Goal: Task Accomplishment & Management: Complete application form

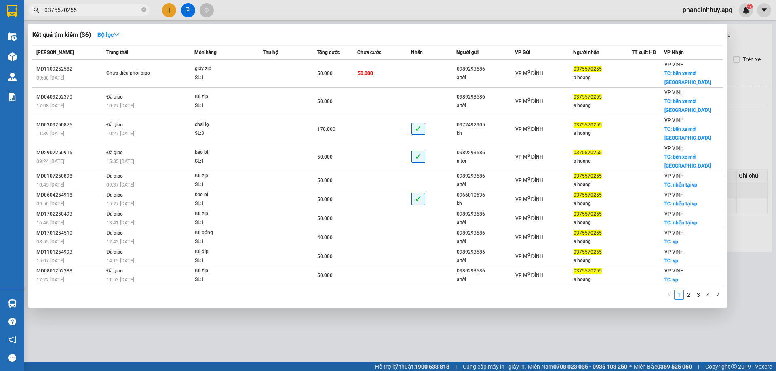
click at [145, 6] on span at bounding box center [143, 10] width 5 height 8
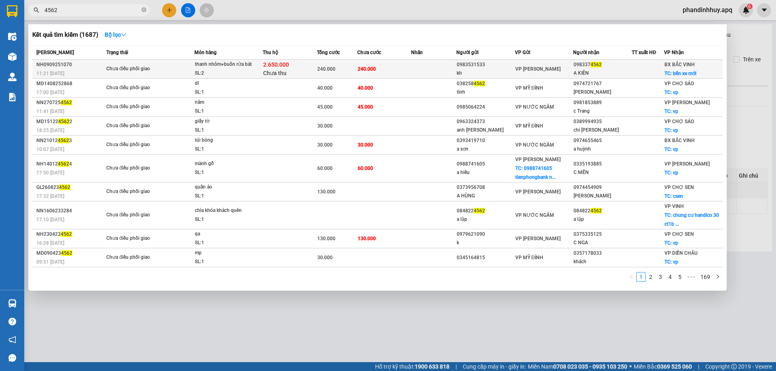
type input "4562"
click at [346, 74] on td "240.000" at bounding box center [337, 69] width 40 height 19
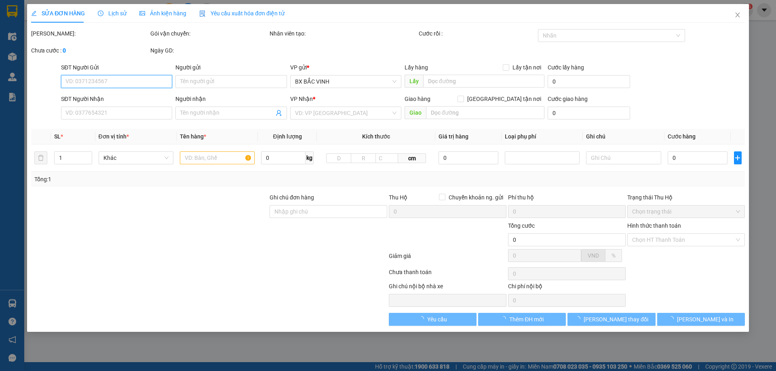
type input "0983531533"
type input "kh"
type input "0983374562"
type input "A KIÊN"
checkbox input "true"
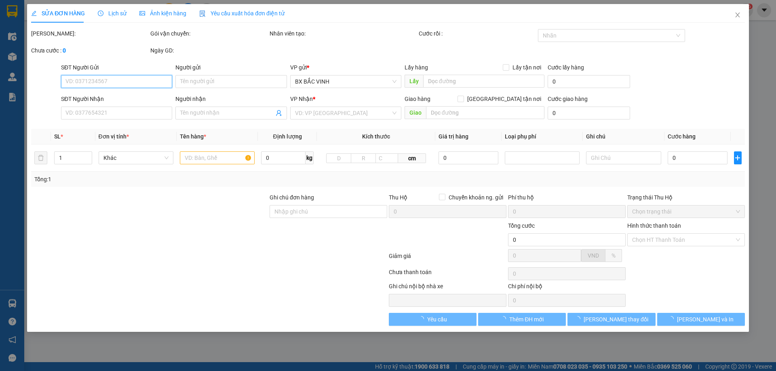
type input "bến xe mới"
type input "240.000"
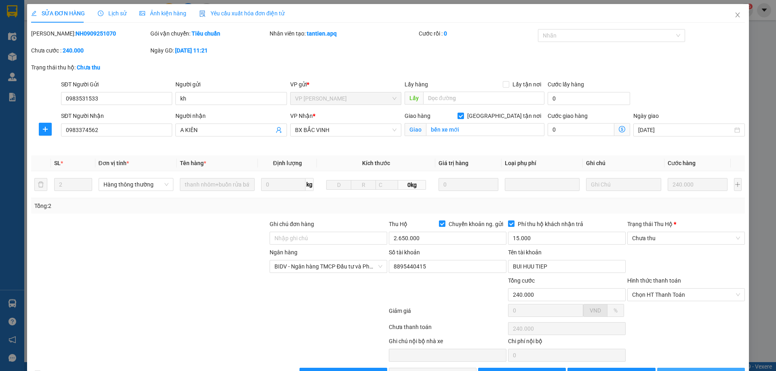
click at [680, 369] on button "[PERSON_NAME] và In" at bounding box center [701, 374] width 88 height 13
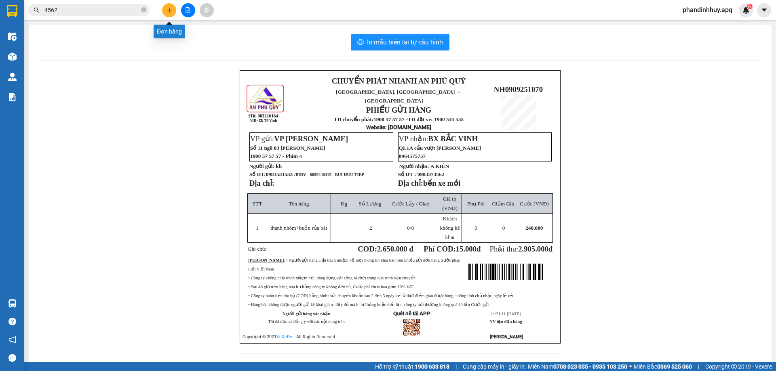
click at [167, 8] on icon "plus" at bounding box center [169, 10] width 6 height 6
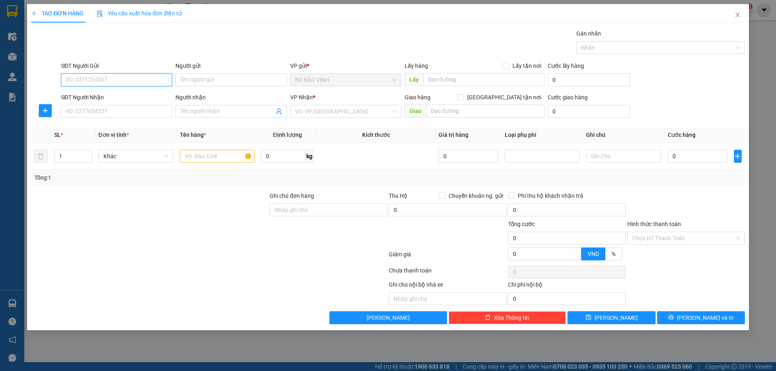
click at [106, 82] on input "SĐT Người Gửi" at bounding box center [116, 80] width 111 height 13
type input "0328895185"
click at [108, 94] on div "0328895185 - [PERSON_NAME]" at bounding box center [116, 96] width 101 height 9
type input "[PERSON_NAME]"
type input "0328895185"
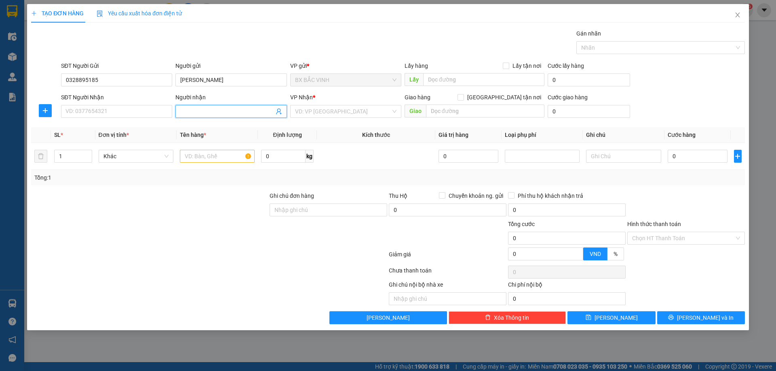
click at [279, 110] on icon "user-add" at bounding box center [279, 111] width 6 height 6
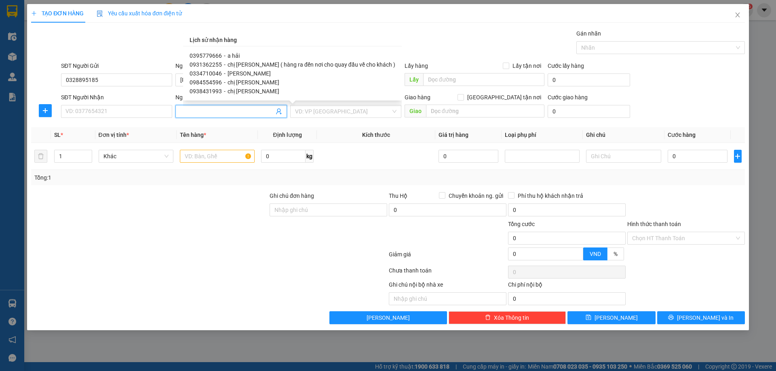
click at [238, 53] on div "0395779666 - a hải" at bounding box center [293, 55] width 206 height 9
type input "0395779666"
type input "a hải"
type input "66 hàng bạc"
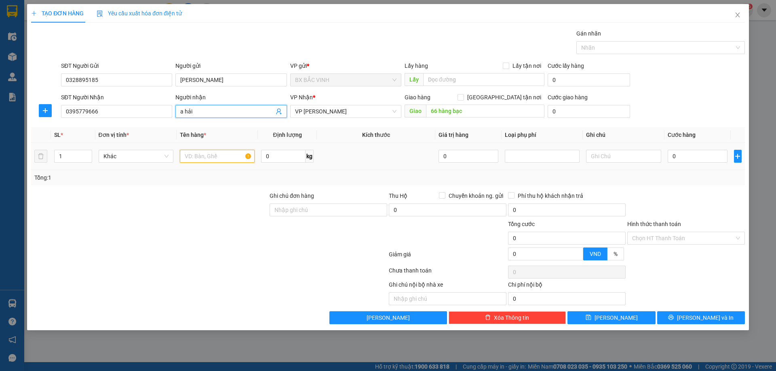
click at [217, 155] on input "text" at bounding box center [217, 156] width 75 height 13
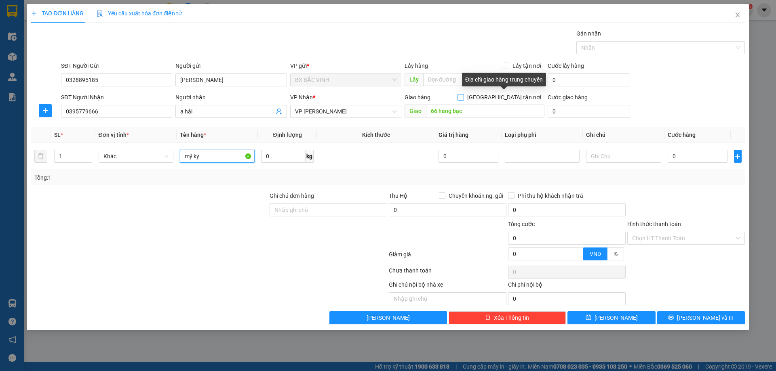
type input "mỹ ký"
drag, startPoint x: 502, startPoint y: 94, endPoint x: 523, endPoint y: 119, distance: 33.3
click at [463, 94] on input "[GEOGRAPHIC_DATA] tận nơi" at bounding box center [460, 97] width 6 height 6
checkbox input "true"
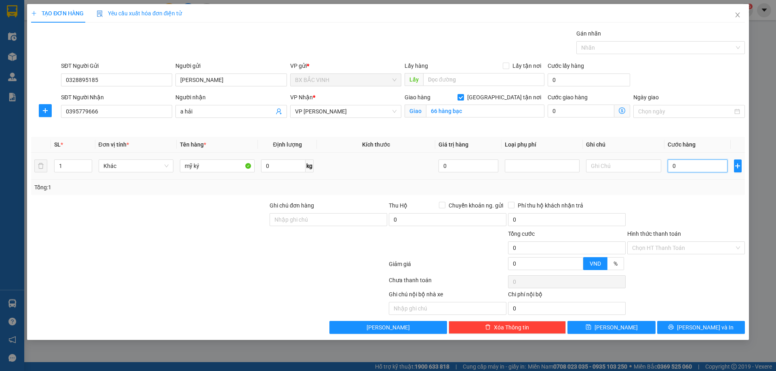
click at [692, 165] on input "0" at bounding box center [698, 166] width 60 height 13
type input "4"
type input "40"
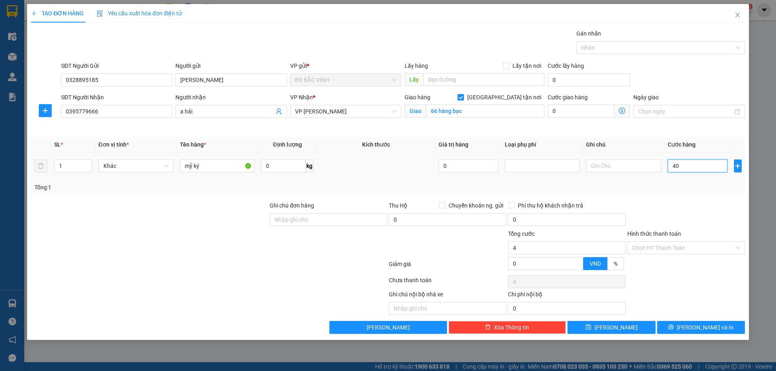
type input "40"
type input "400"
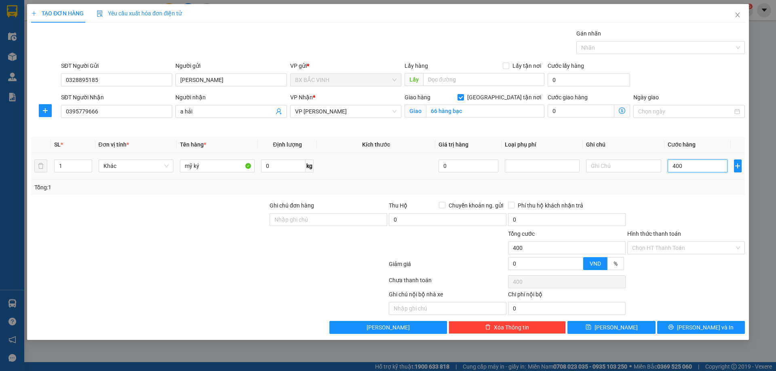
type input "4.000"
type input "40.000"
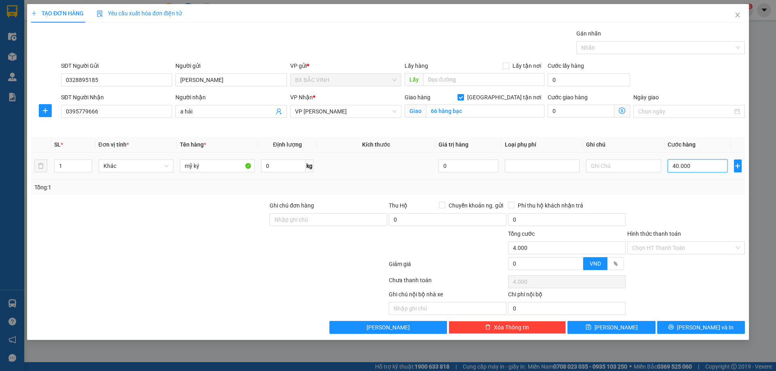
type input "40.000"
click at [689, 246] on input "Hình thức thanh toán" at bounding box center [683, 248] width 102 height 12
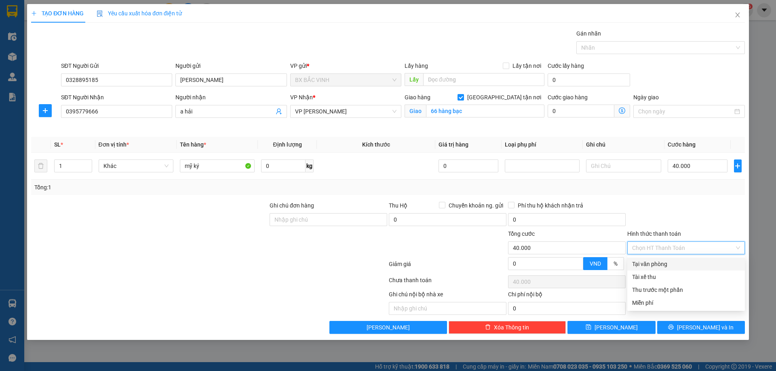
click at [669, 262] on div "Tại văn phòng" at bounding box center [686, 264] width 108 height 9
type input "0"
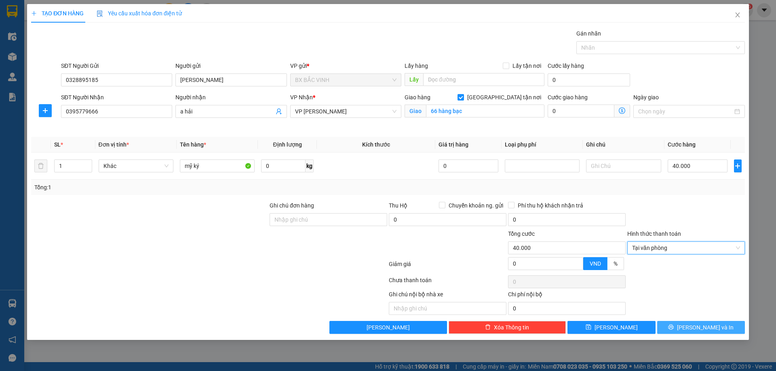
click at [696, 329] on span "[PERSON_NAME] và In" at bounding box center [705, 327] width 57 height 9
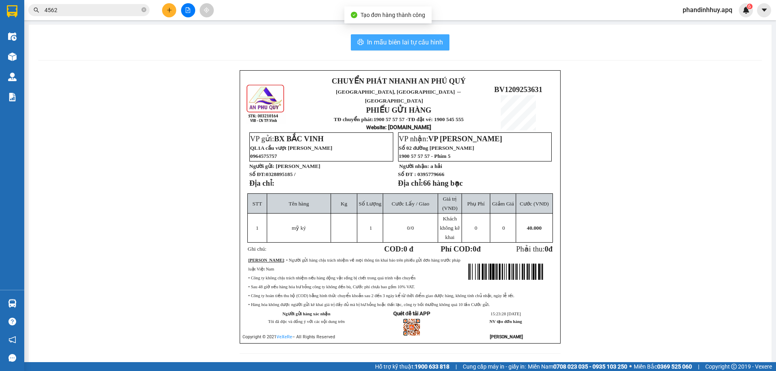
click at [408, 37] on button "In mẫu biên lai tự cấu hình" at bounding box center [400, 42] width 99 height 16
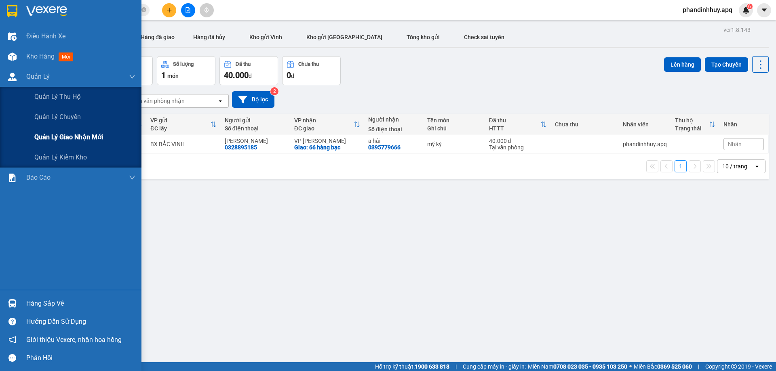
click at [78, 138] on span "Quản lý giao nhận mới" at bounding box center [68, 137] width 69 height 10
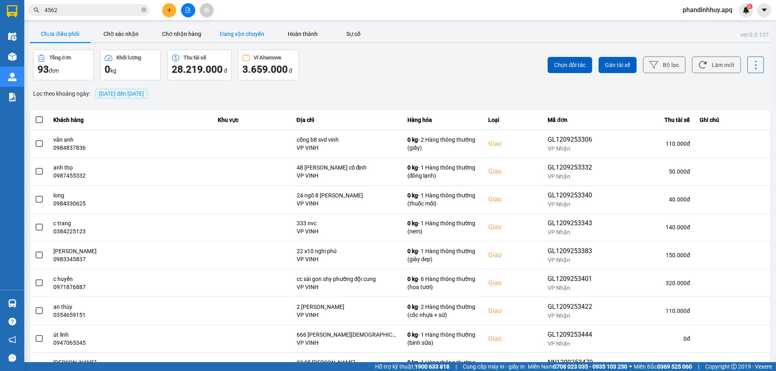
click at [255, 40] on button "Đang vận chuyển" at bounding box center [242, 34] width 61 height 16
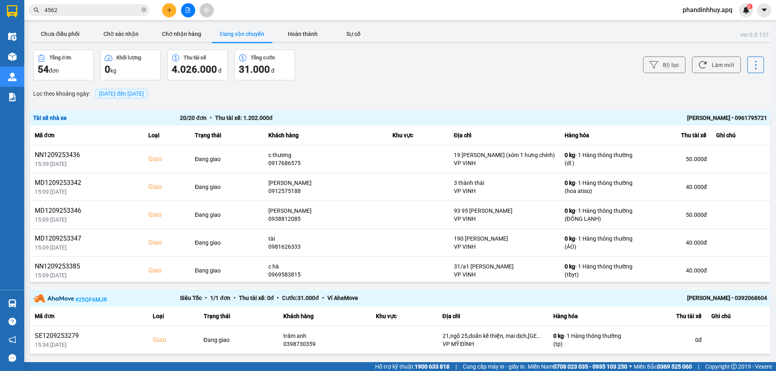
click at [689, 120] on div "[PERSON_NAME] • 0961795721" at bounding box center [620, 118] width 293 height 9
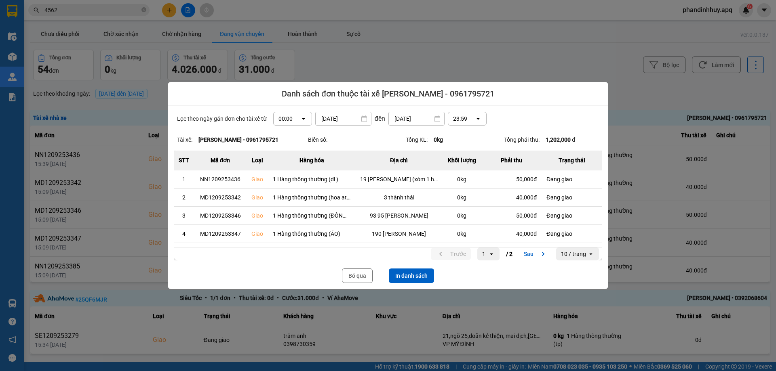
drag, startPoint x: 421, startPoint y: 276, endPoint x: 427, endPoint y: 272, distance: 7.2
click at [421, 276] on button "In danh sách" at bounding box center [411, 276] width 45 height 15
click at [353, 275] on button "Bỏ qua" at bounding box center [357, 276] width 31 height 15
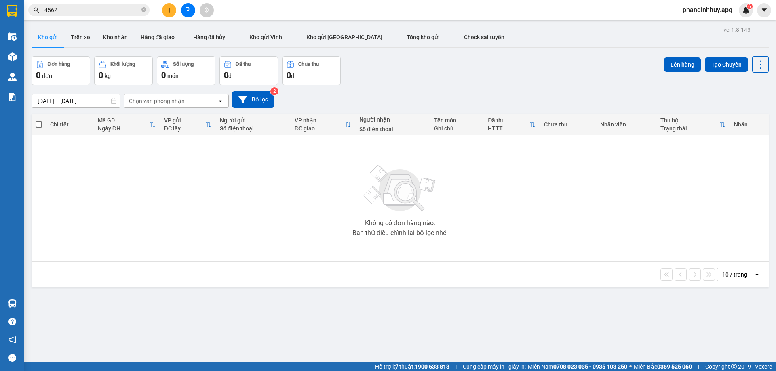
drag, startPoint x: 239, startPoint y: 150, endPoint x: 187, endPoint y: 8, distance: 150.3
click at [187, 8] on icon "file-add" at bounding box center [188, 10] width 6 height 6
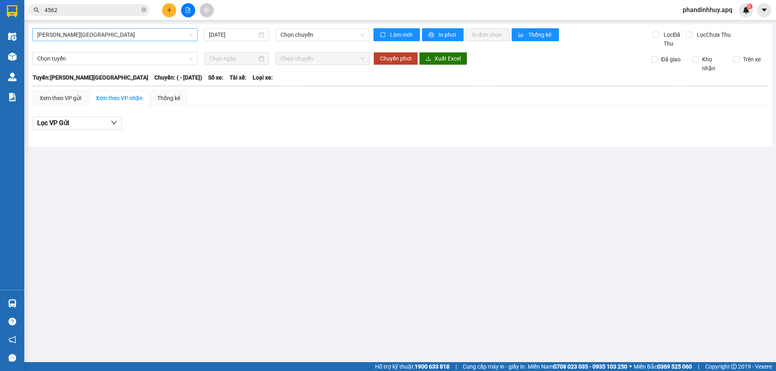
click at [179, 35] on span "[PERSON_NAME][GEOGRAPHIC_DATA]" at bounding box center [115, 35] width 156 height 12
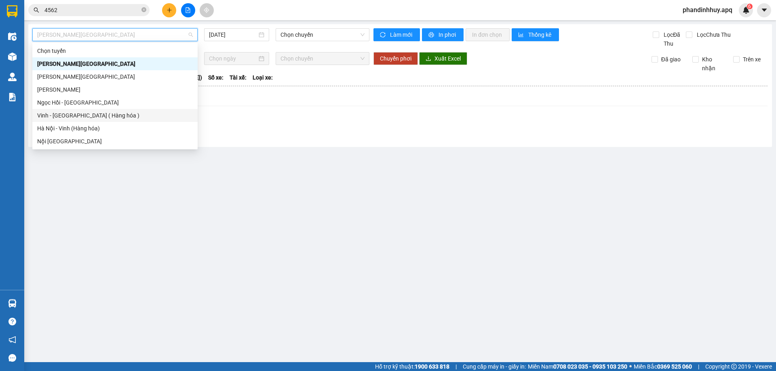
click at [82, 110] on div "Vinh - [GEOGRAPHIC_DATA] ( Hàng hóa )" at bounding box center [114, 115] width 165 height 13
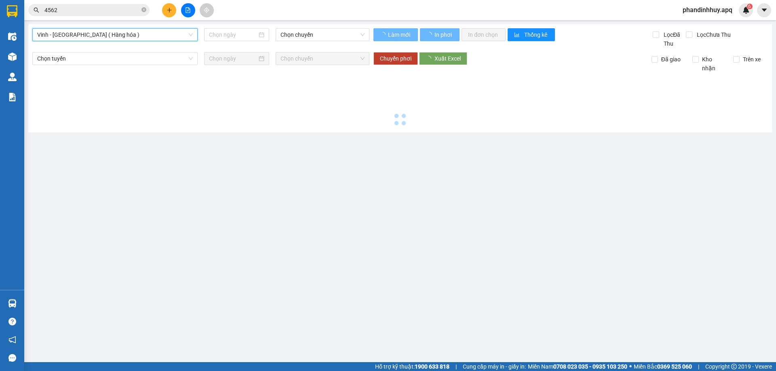
type input "[DATE]"
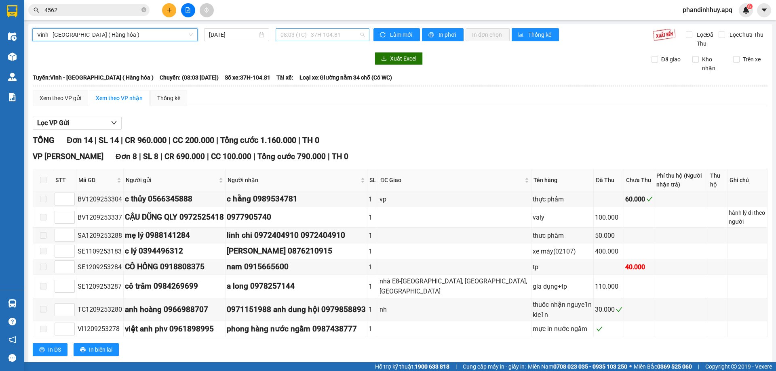
click at [360, 34] on span "08:03 (TC) - 37H-104.81" at bounding box center [322, 35] width 84 height 12
